Goal: Task Accomplishment & Management: Manage account settings

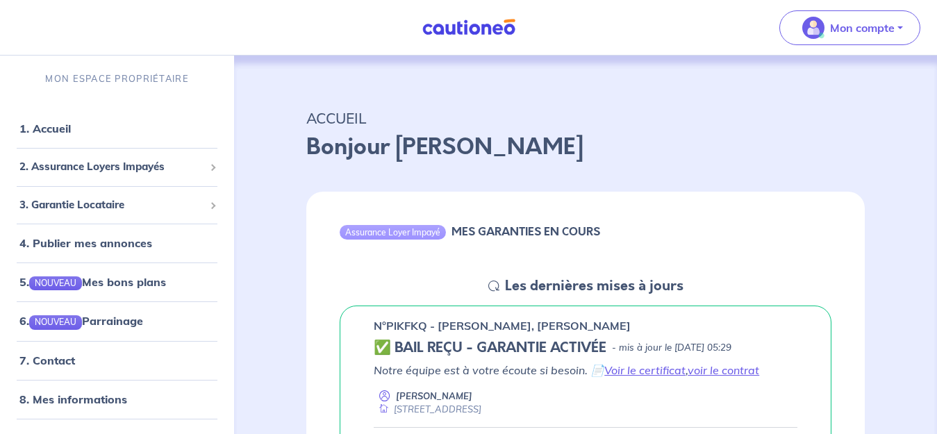
scroll to position [278, 0]
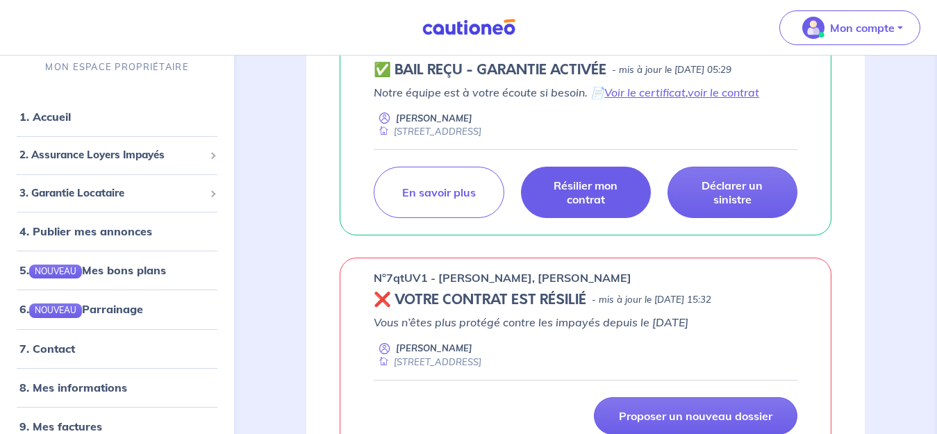
click at [592, 203] on p "Résilier mon contrat" at bounding box center [585, 192] width 95 height 28
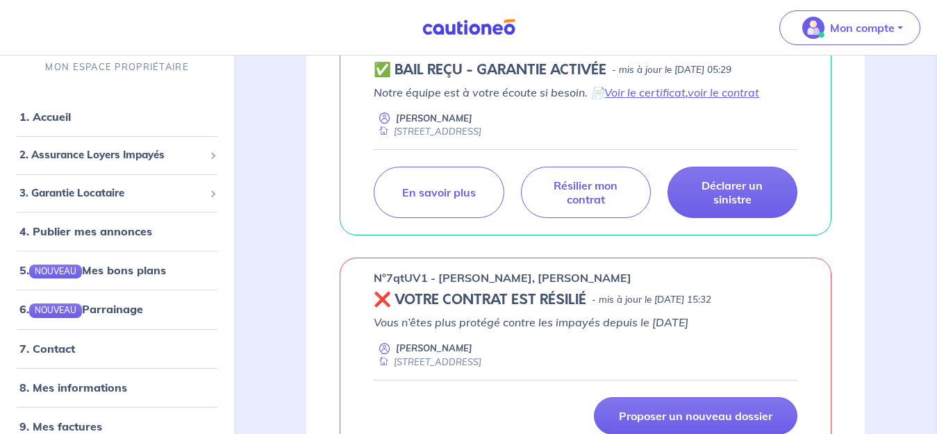
scroll to position [208, 0]
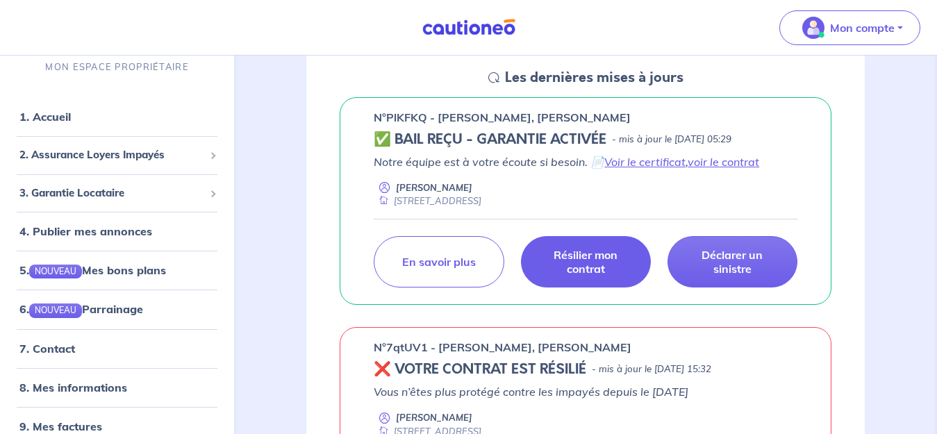
click at [595, 269] on p "Résilier mon contrat" at bounding box center [585, 262] width 95 height 28
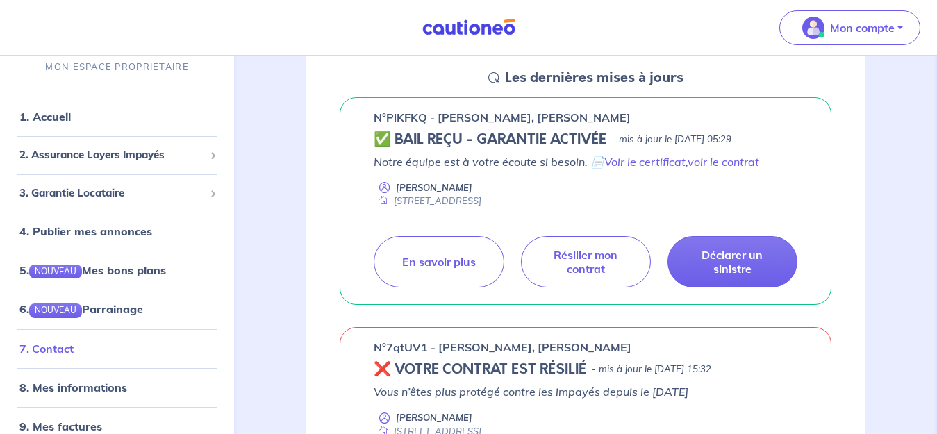
click at [35, 347] on link "7. Contact" at bounding box center [46, 348] width 54 height 14
drag, startPoint x: 424, startPoint y: 115, endPoint x: 389, endPoint y: 116, distance: 34.7
click at [389, 116] on p "n°PlKFKQ - [PERSON_NAME], [PERSON_NAME]" at bounding box center [502, 117] width 257 height 17
copy p "PlKFKQ"
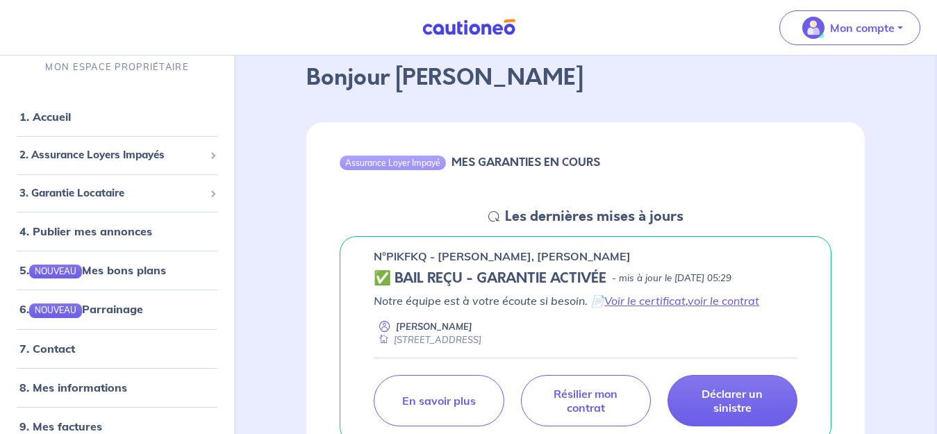
scroll to position [139, 0]
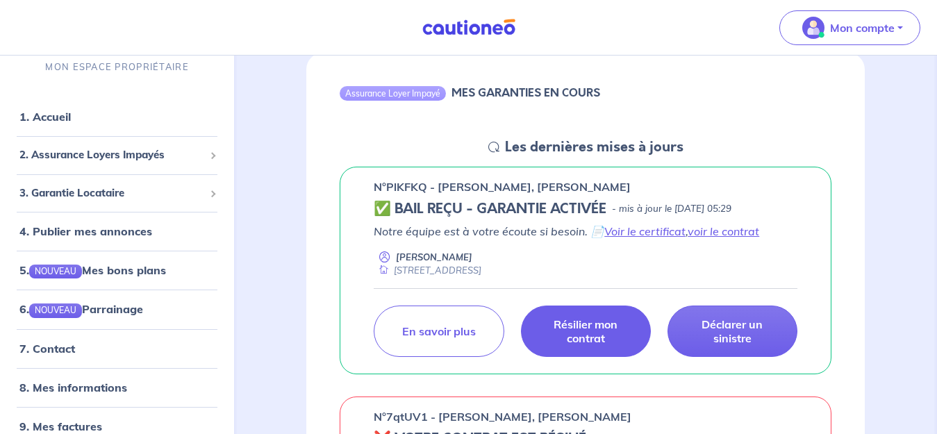
click at [582, 321] on p "Résilier mon contrat" at bounding box center [585, 331] width 95 height 28
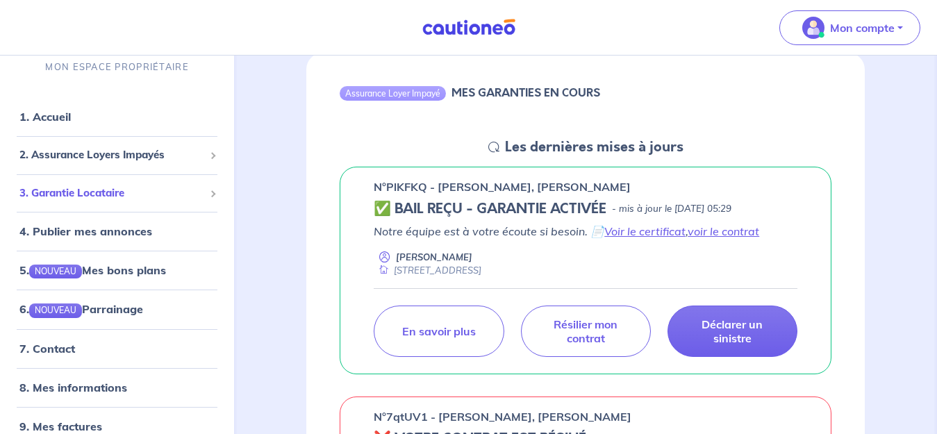
scroll to position [18, 0]
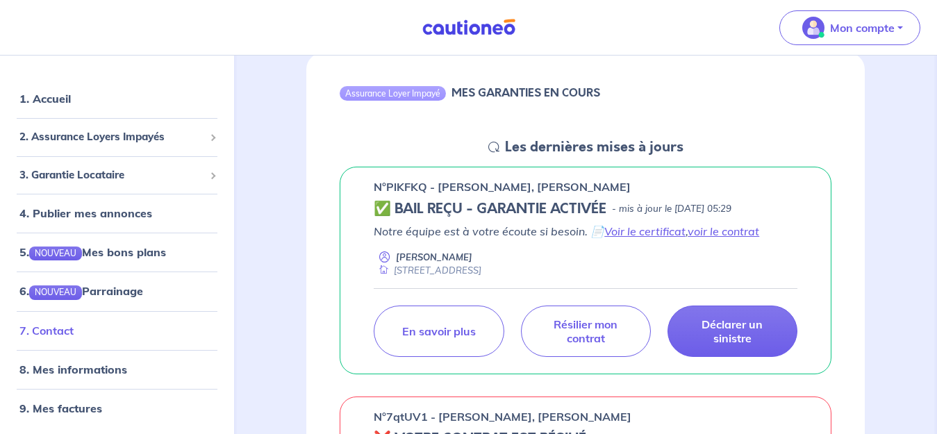
click at [63, 326] on link "7. Contact" at bounding box center [46, 330] width 54 height 14
